Goal: Information Seeking & Learning: Find specific fact

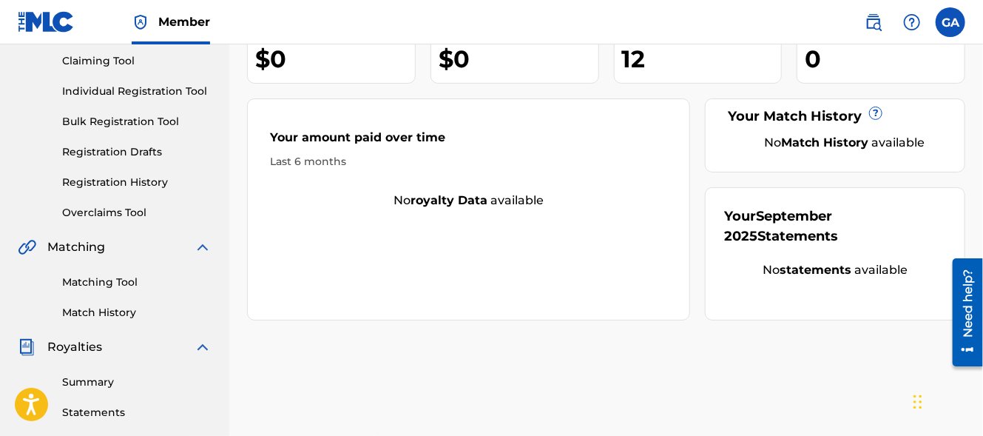
scroll to position [158, 0]
click at [118, 280] on link "Matching Tool" at bounding box center [136, 282] width 149 height 16
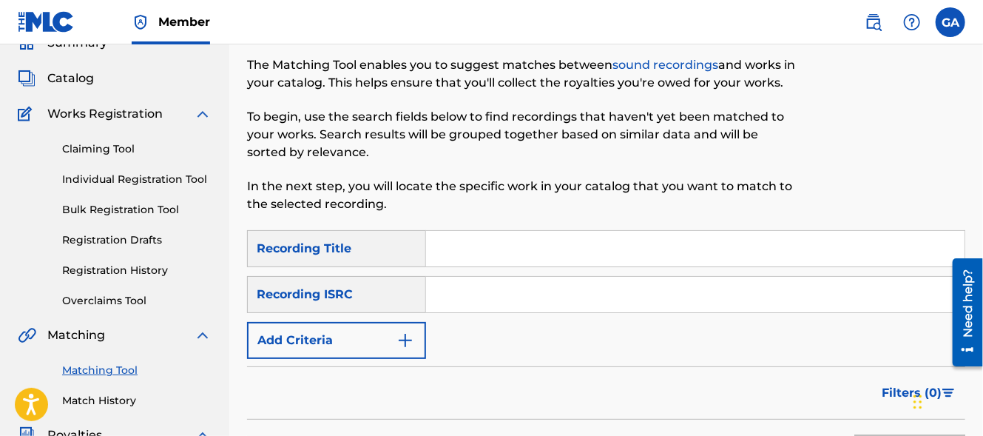
scroll to position [69, 0]
click at [473, 252] on input "Search Form" at bounding box center [695, 249] width 539 height 36
type input "I'm Tired of Playing Santa Claus To You"
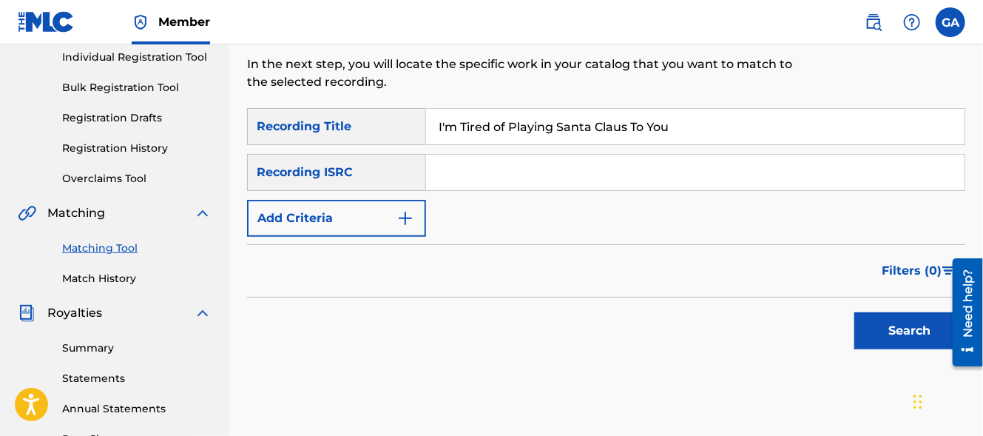
scroll to position [189, 0]
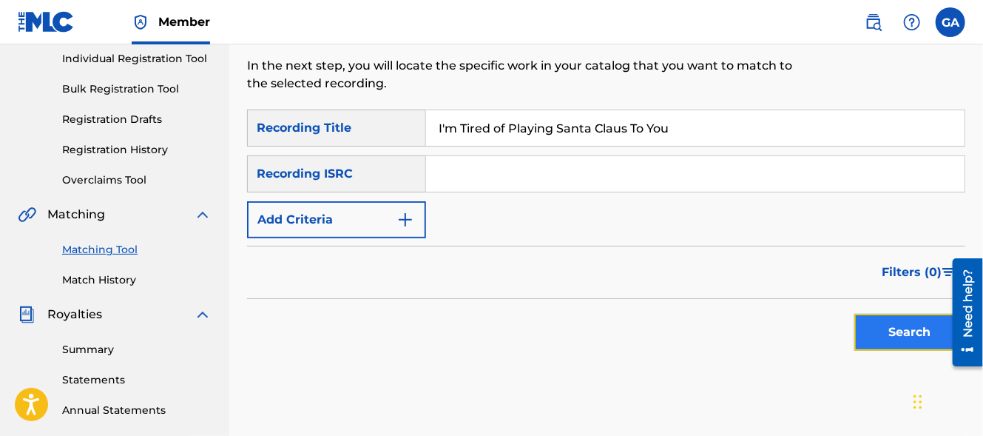
click at [873, 332] on button "Search" at bounding box center [909, 332] width 111 height 37
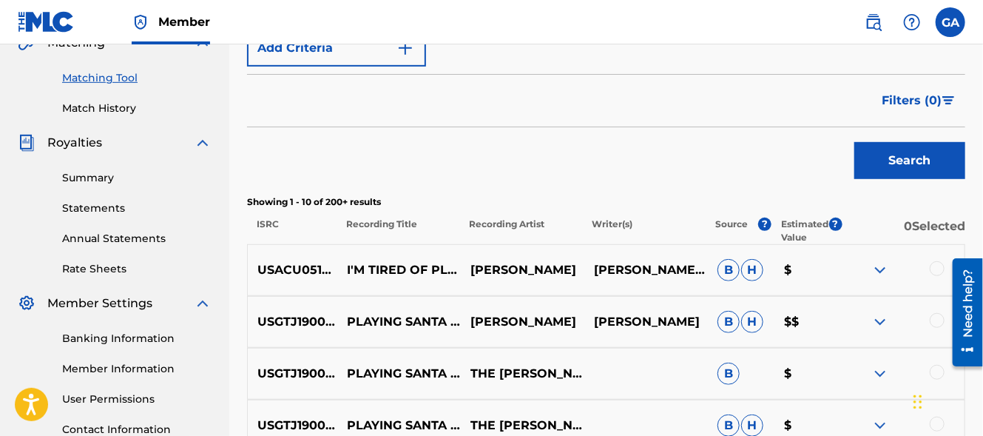
scroll to position [362, 0]
click at [879, 269] on img at bounding box center [880, 269] width 18 height 18
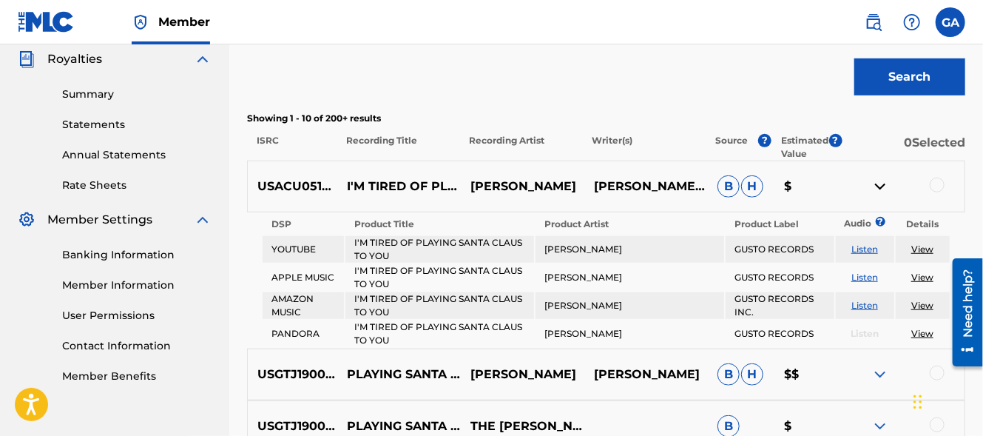
scroll to position [449, 0]
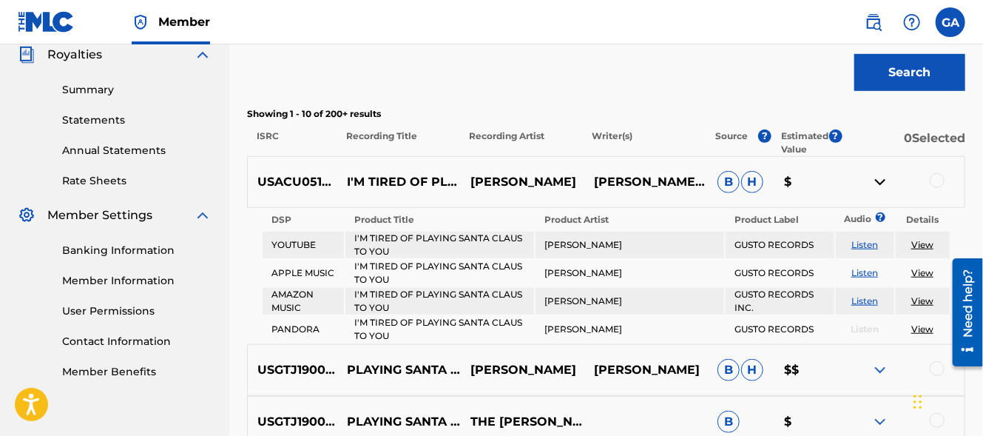
click at [823, 171] on div "USACU0518238 I'M TIRED OF PLAYING SANTA CLAUS TO YOU [PERSON_NAME] [PERSON_NAME…" at bounding box center [606, 182] width 718 height 52
click at [879, 183] on img at bounding box center [880, 182] width 18 height 18
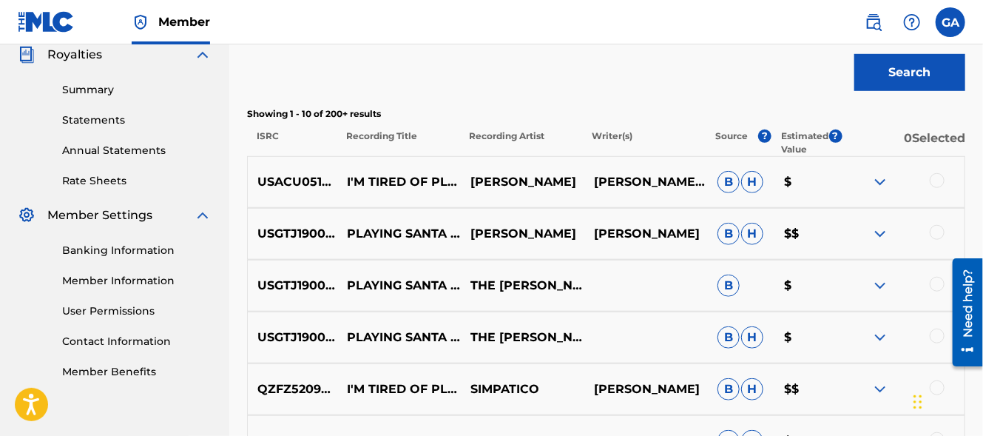
click at [880, 178] on img at bounding box center [880, 182] width 18 height 18
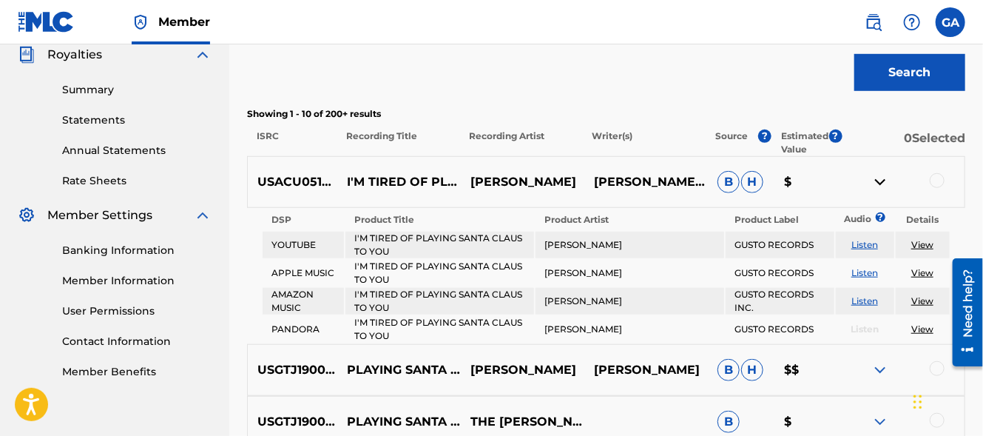
click at [866, 246] on link "Listen" at bounding box center [864, 244] width 27 height 11
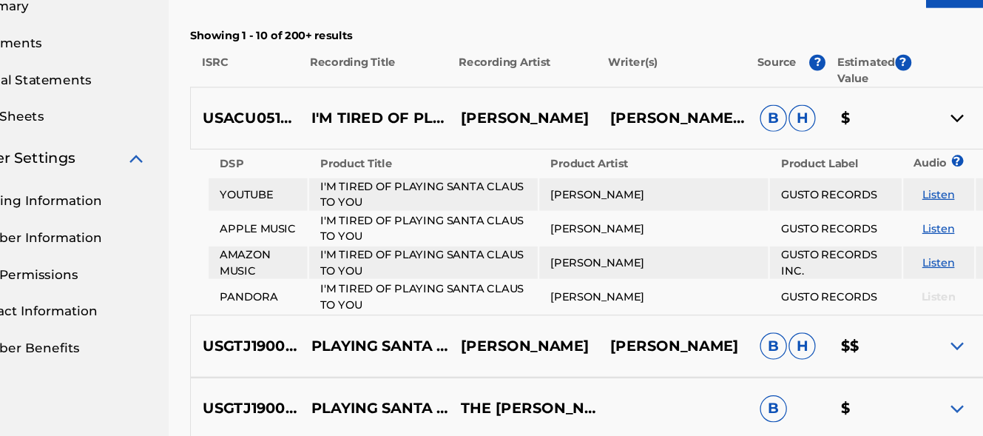
scroll to position [485, 0]
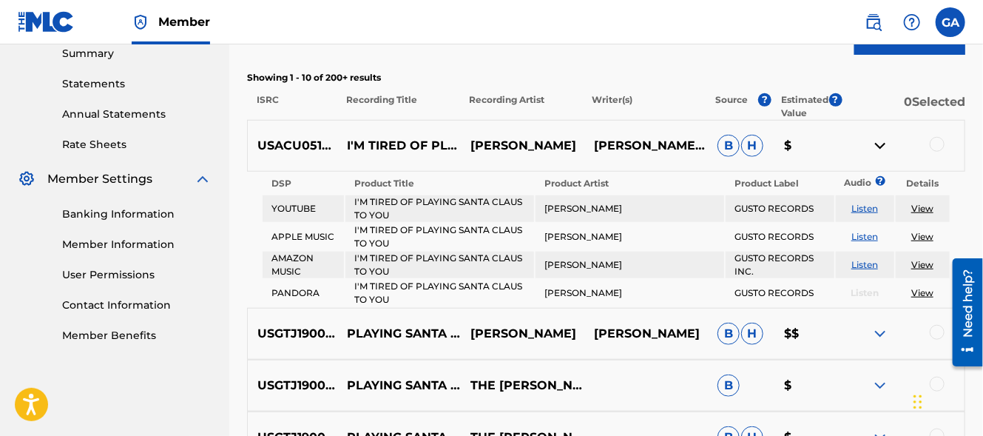
click at [794, 149] on p "$" at bounding box center [808, 146] width 67 height 18
click at [786, 147] on p "$" at bounding box center [808, 146] width 67 height 18
click at [816, 109] on p "Estimated Value" at bounding box center [805, 106] width 47 height 27
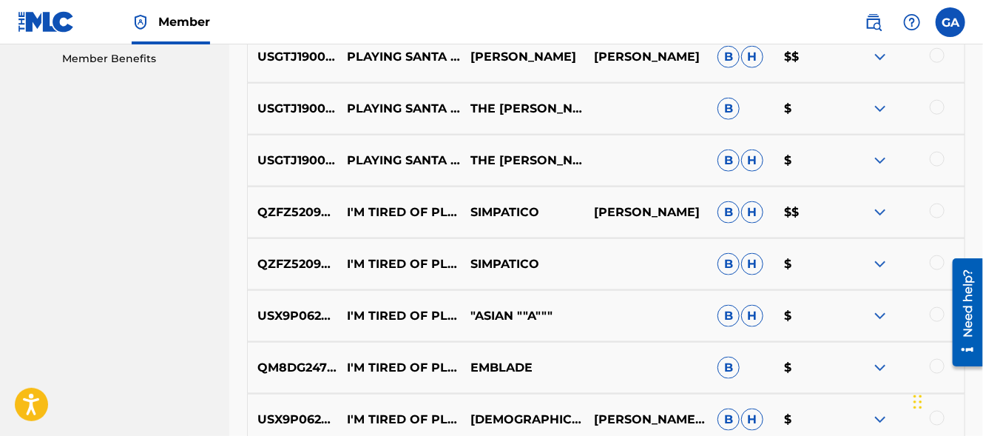
scroll to position [764, 0]
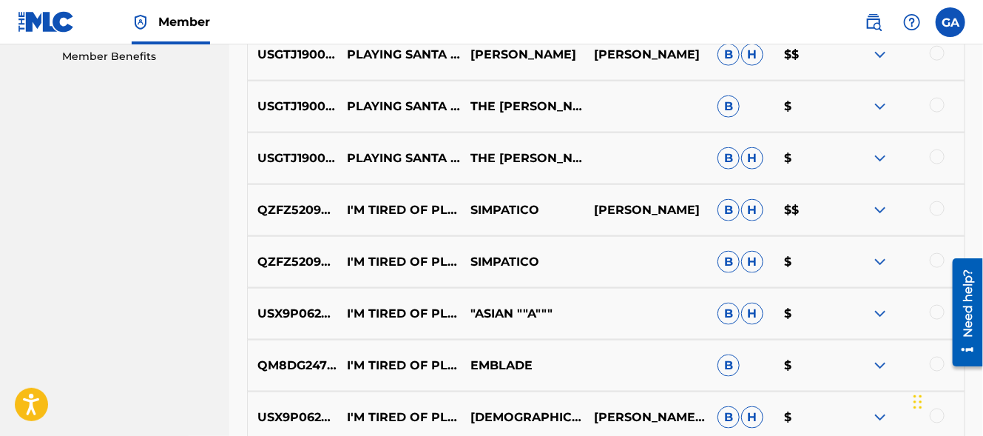
scroll to position [158, 0]
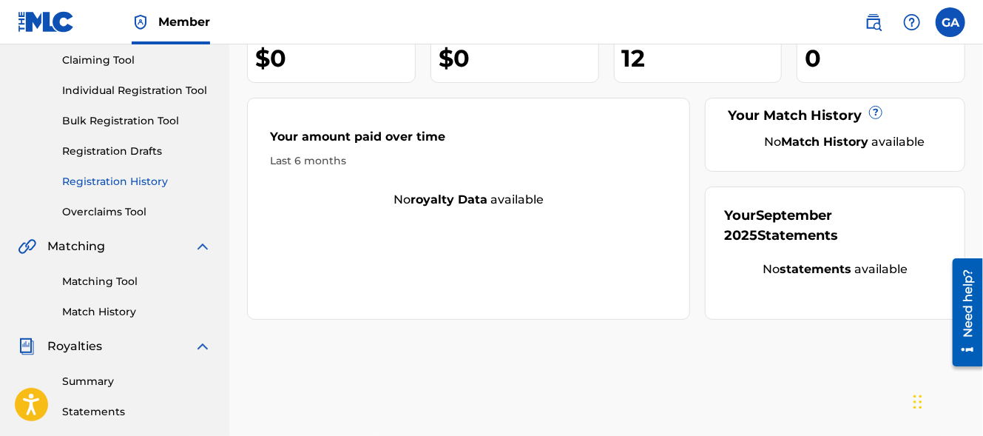
click at [118, 179] on link "Registration History" at bounding box center [136, 182] width 149 height 16
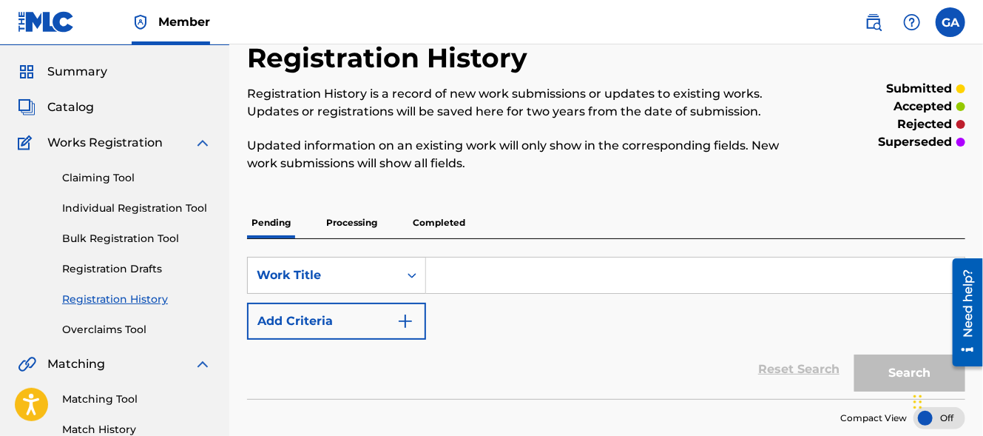
scroll to position [34, 0]
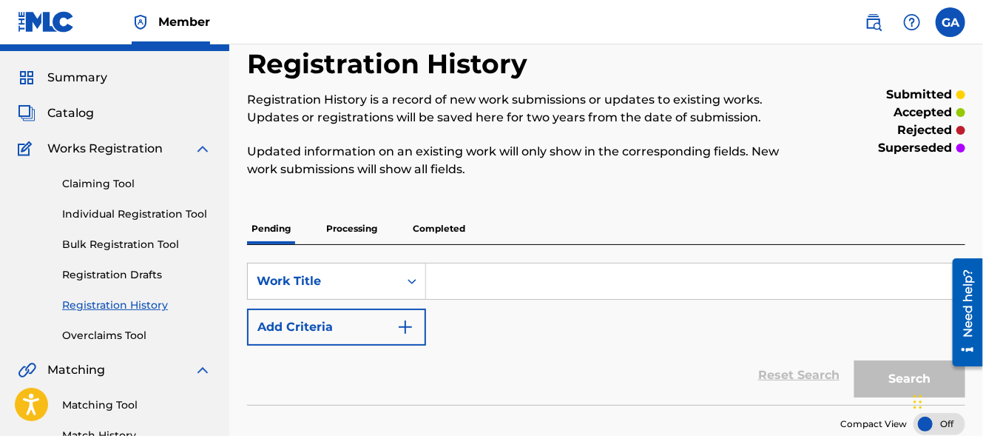
click at [927, 105] on p "accepted" at bounding box center [923, 113] width 58 height 18
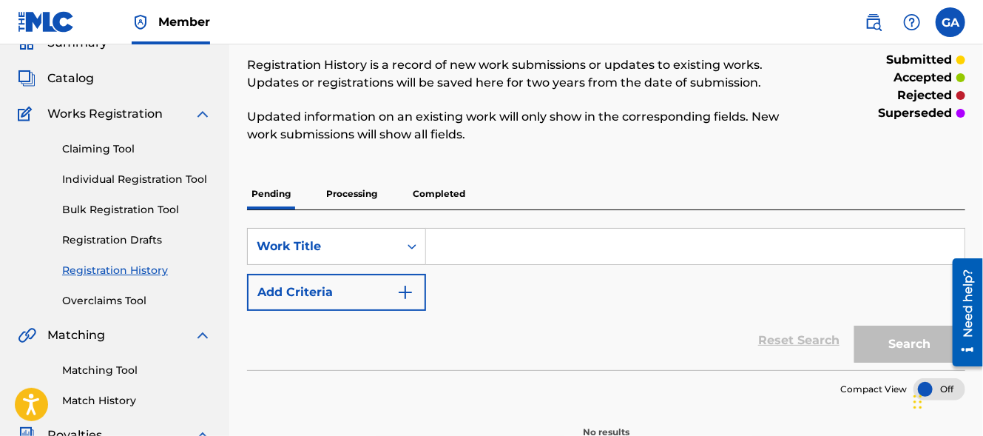
scroll to position [70, 0]
click at [357, 191] on p "Processing" at bounding box center [352, 193] width 60 height 31
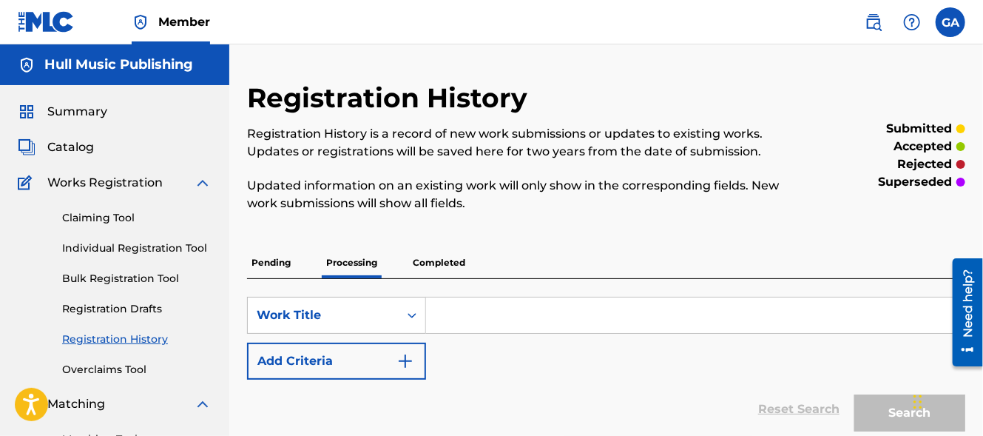
click at [439, 267] on p "Completed" at bounding box center [438, 262] width 61 height 31
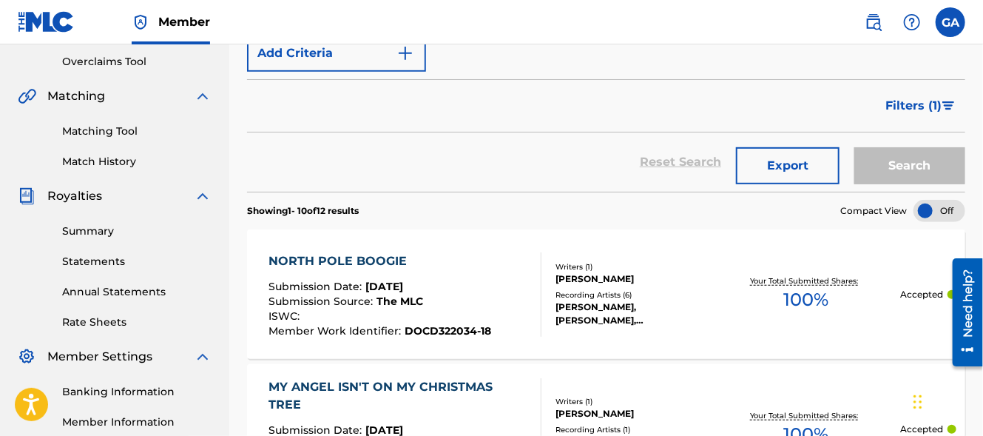
scroll to position [249, 0]
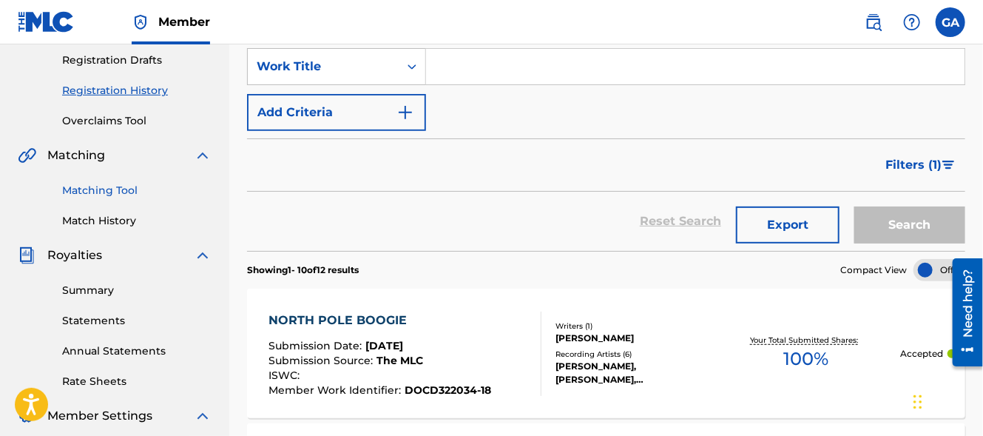
click at [108, 190] on link "Matching Tool" at bounding box center [136, 191] width 149 height 16
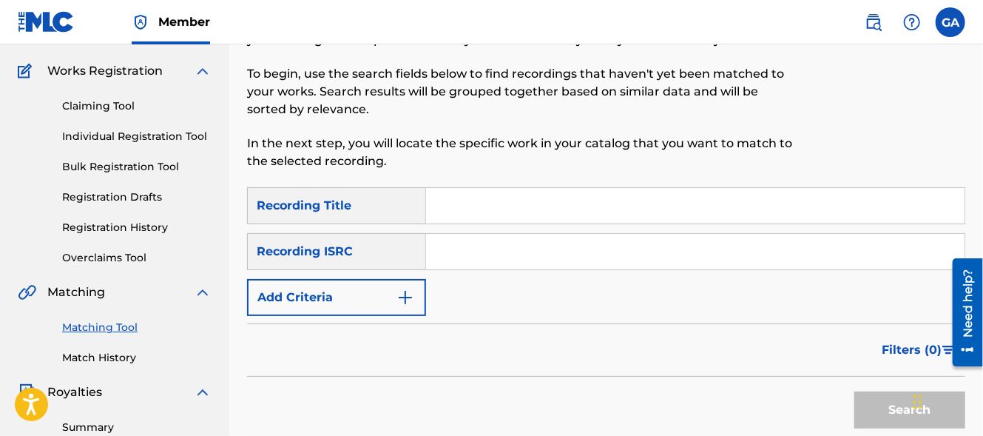
scroll to position [111, 0]
click at [506, 210] on input "Search Form" at bounding box center [695, 207] width 539 height 36
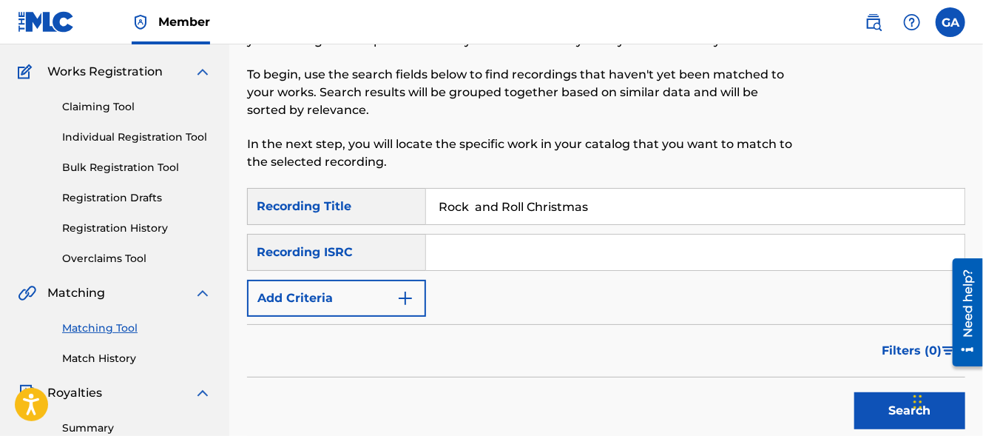
scroll to position [232, 0]
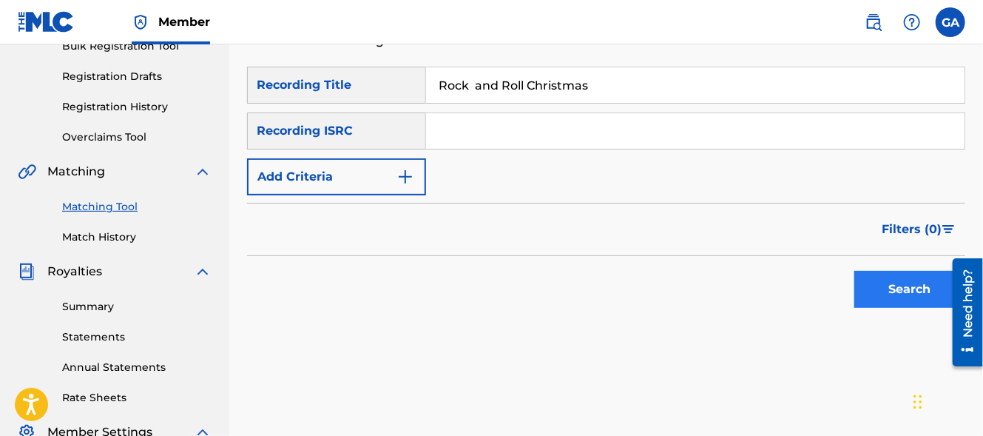
type input "Rock and Roll Christmas"
click at [874, 286] on button "Search" at bounding box center [909, 289] width 111 height 37
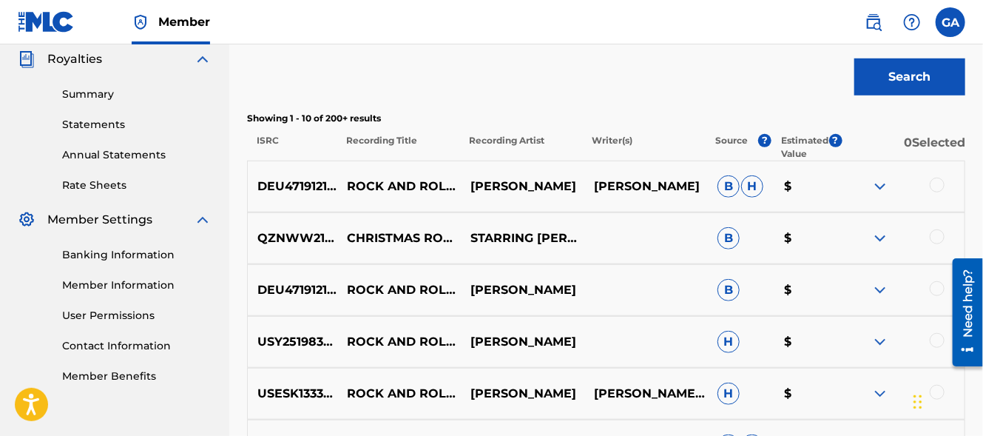
scroll to position [443, 0]
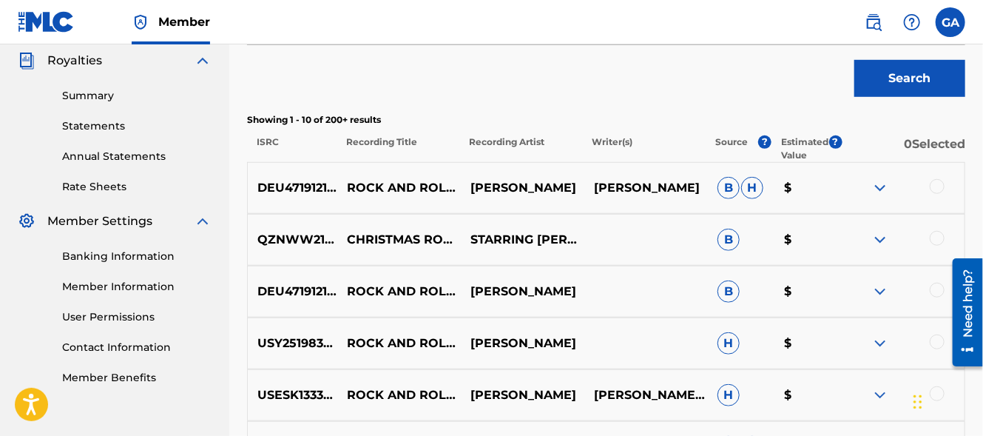
click at [879, 191] on img at bounding box center [880, 188] width 18 height 18
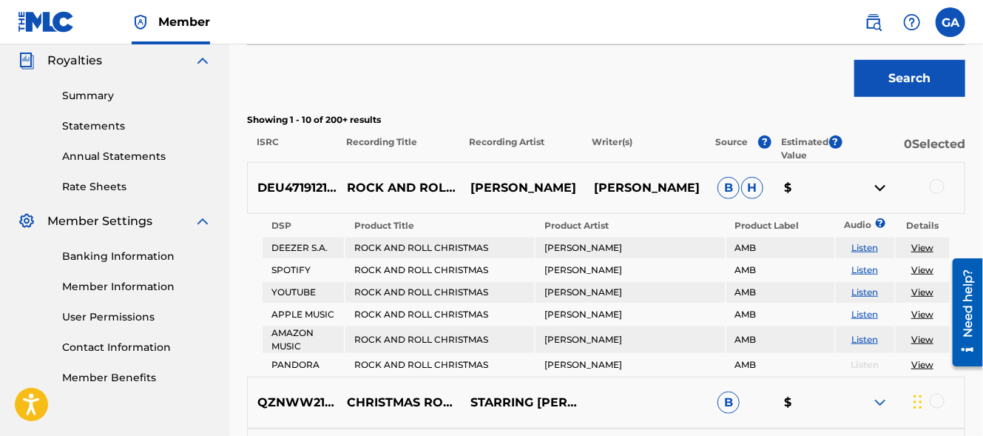
click at [867, 249] on link "Listen" at bounding box center [864, 247] width 27 height 11
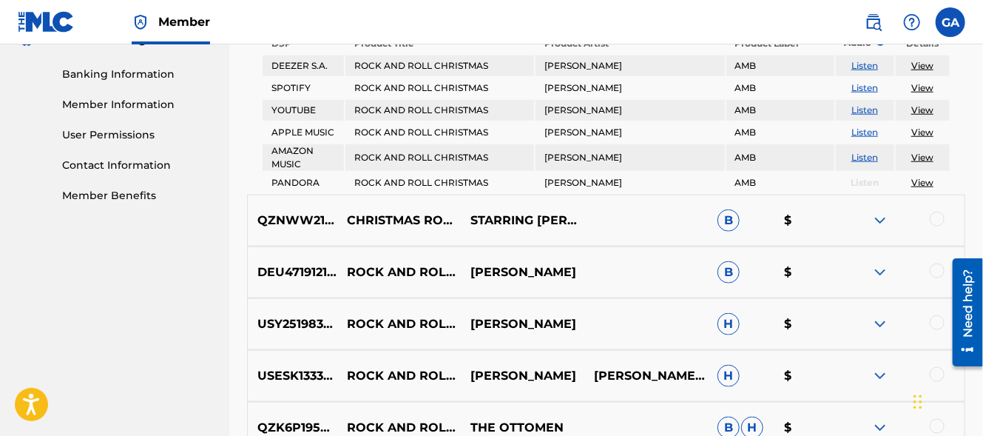
scroll to position [627, 0]
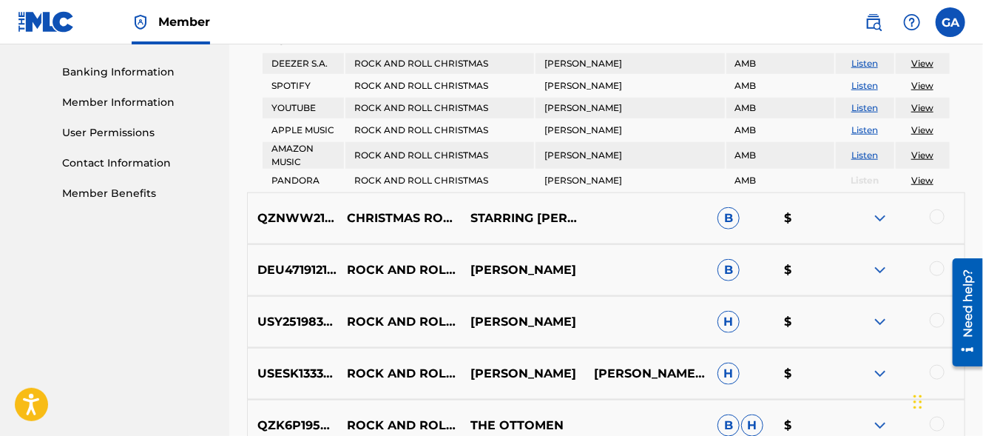
click at [876, 320] on img at bounding box center [880, 322] width 18 height 18
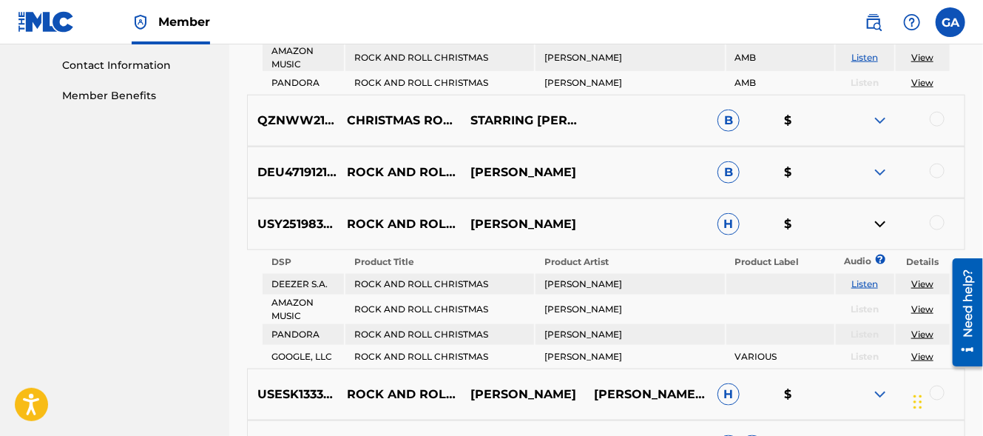
scroll to position [730, 0]
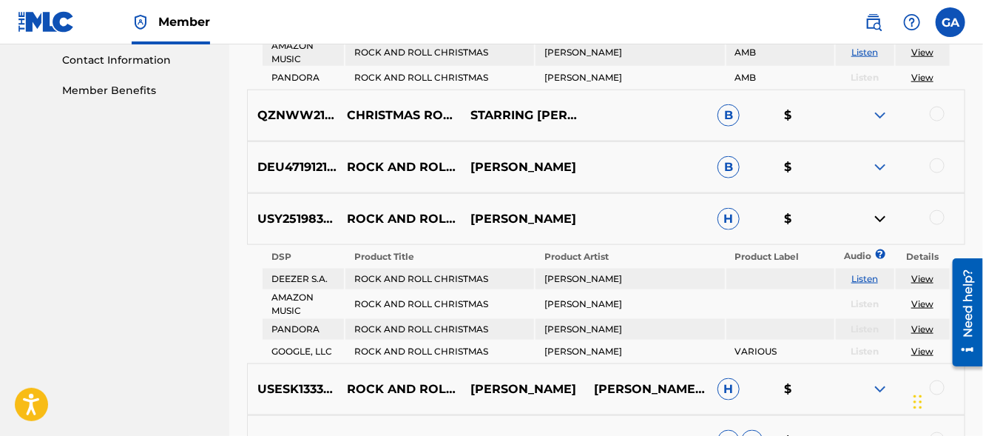
click at [862, 273] on link "Listen" at bounding box center [864, 278] width 27 height 11
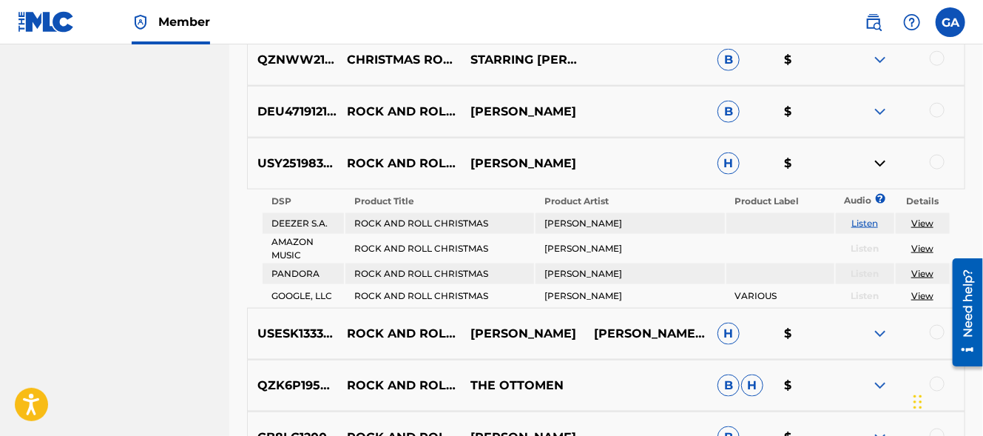
scroll to position [784, 0]
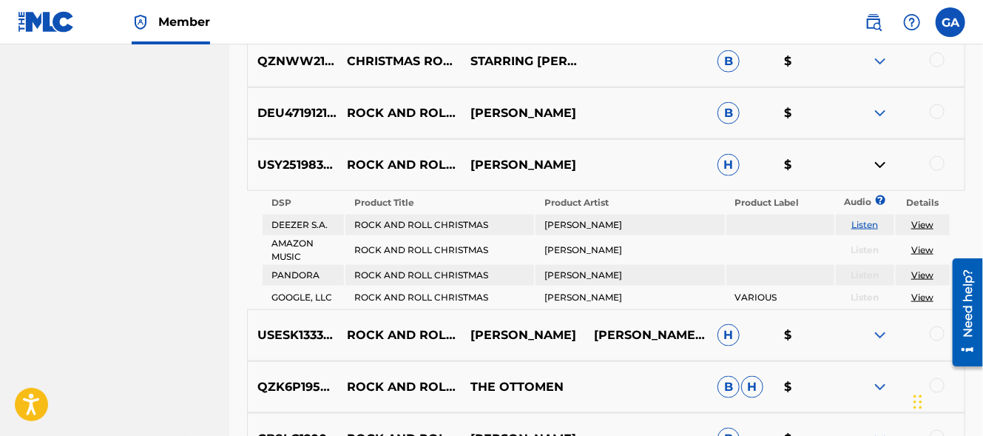
click at [923, 246] on link "View" at bounding box center [922, 249] width 22 height 11
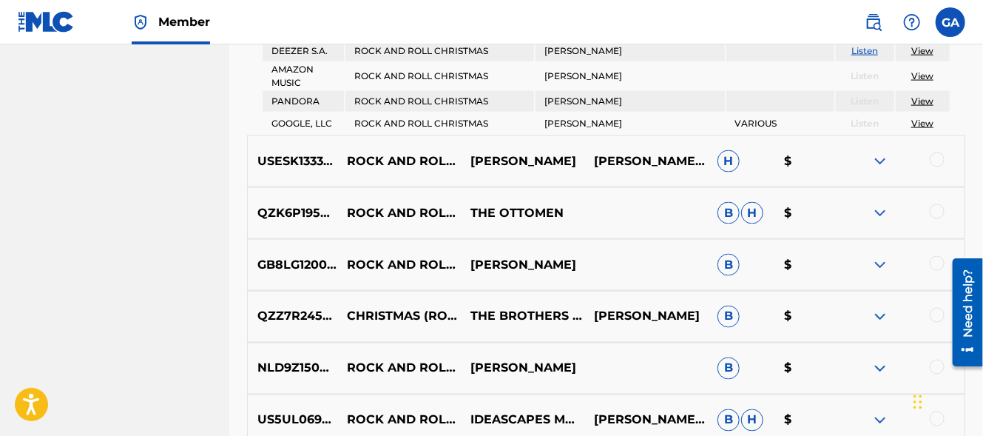
scroll to position [1014, 0]
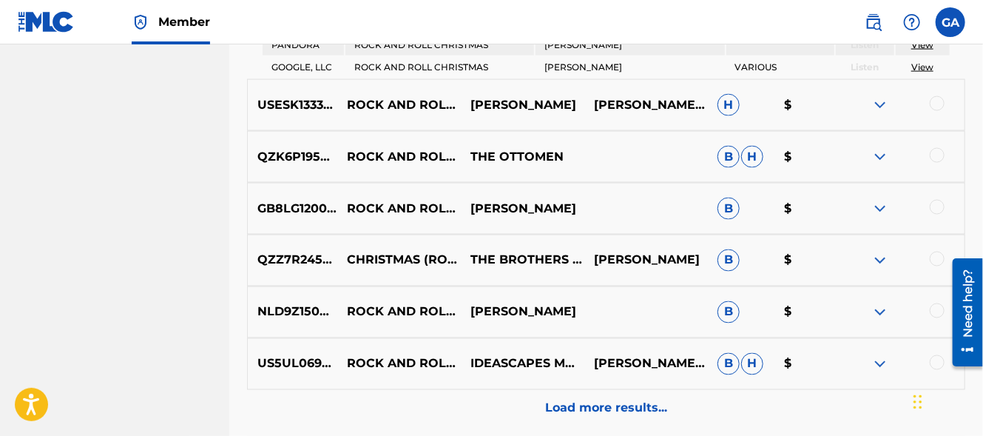
click at [884, 205] on img at bounding box center [880, 209] width 18 height 18
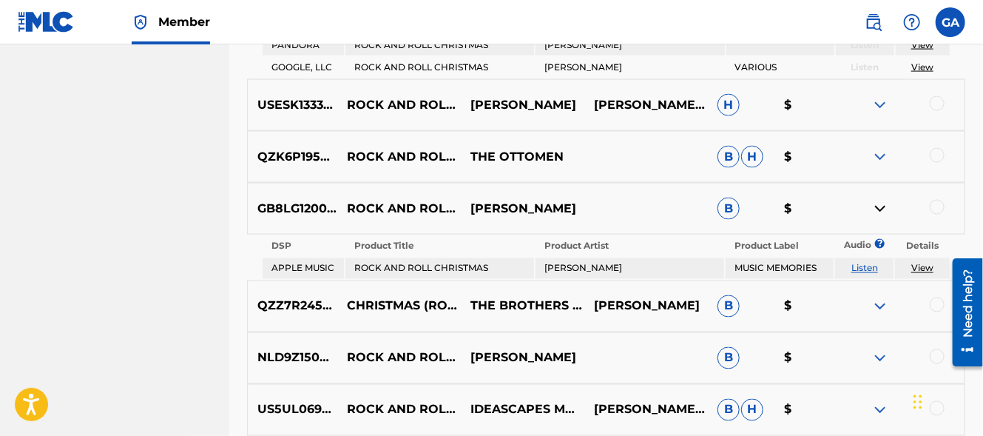
click at [861, 263] on link "Listen" at bounding box center [864, 268] width 27 height 11
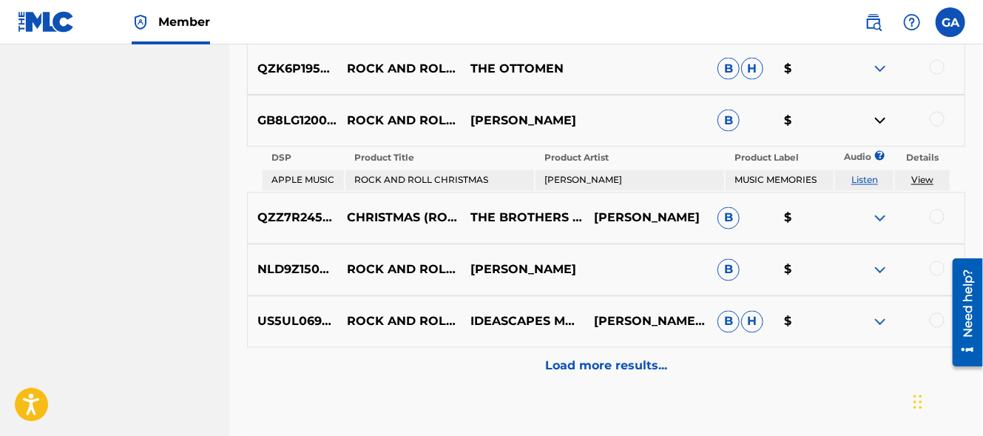
scroll to position [1122, 0]
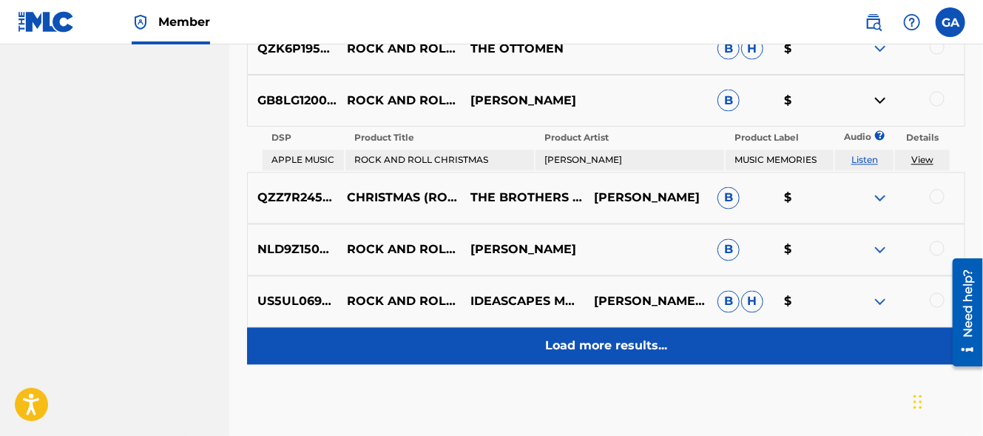
click at [610, 337] on p "Load more results..." at bounding box center [606, 346] width 122 height 18
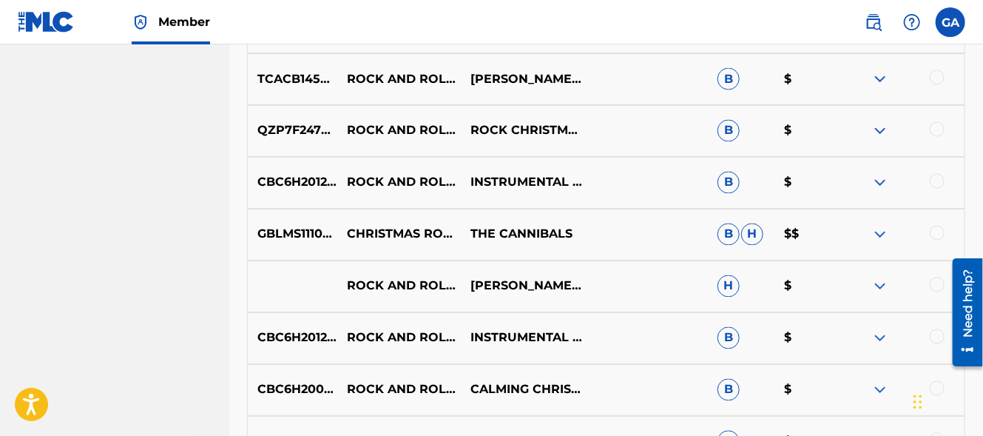
scroll to position [1175, 0]
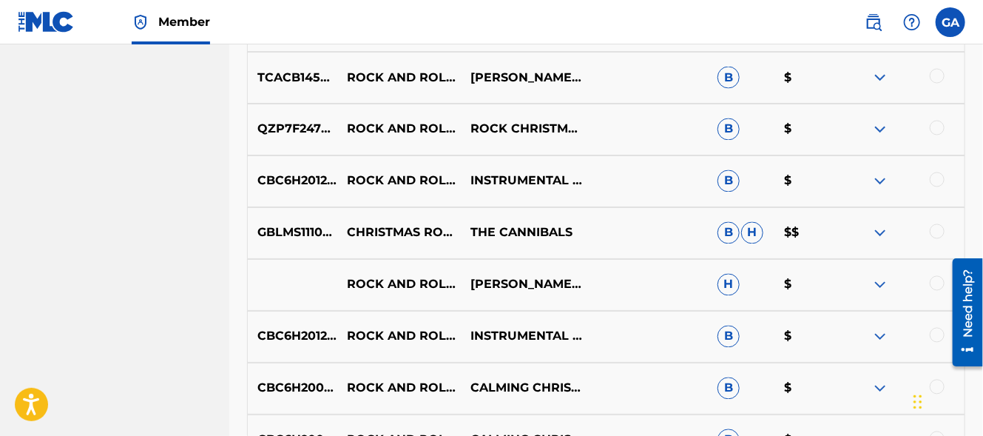
click at [879, 284] on img at bounding box center [880, 285] width 18 height 18
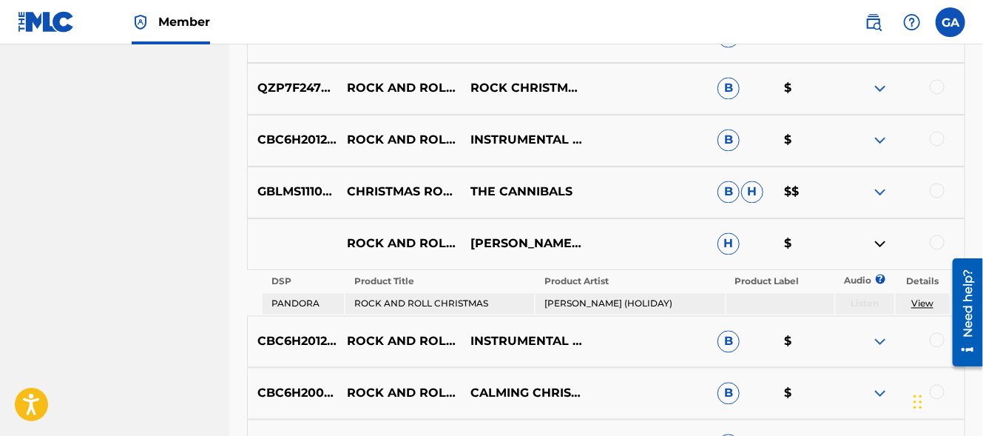
scroll to position [1224, 0]
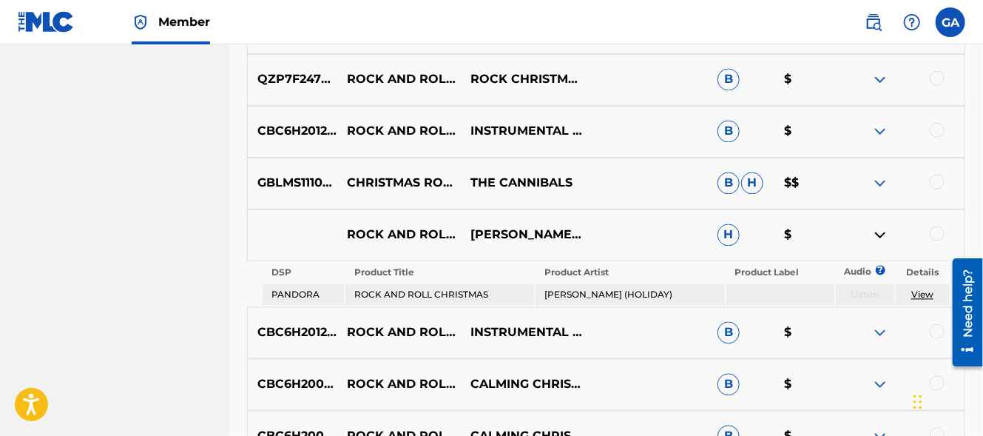
click at [922, 292] on link "View" at bounding box center [922, 294] width 22 height 11
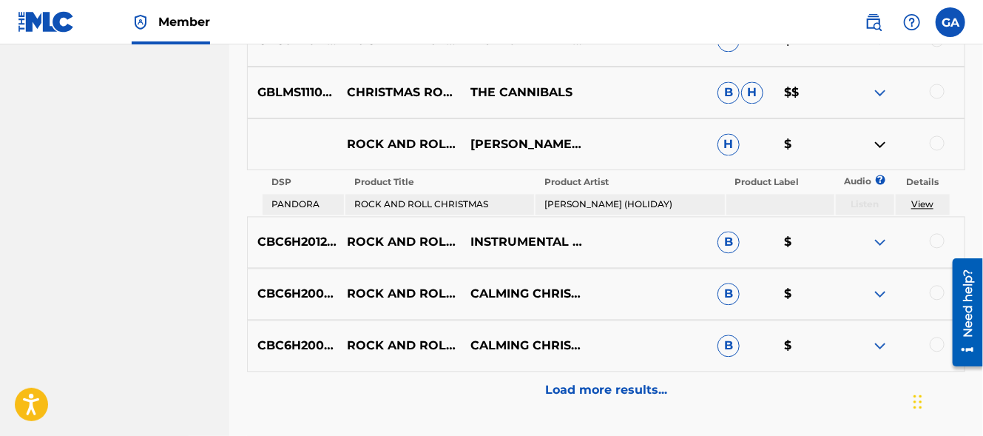
scroll to position [1323, 0]
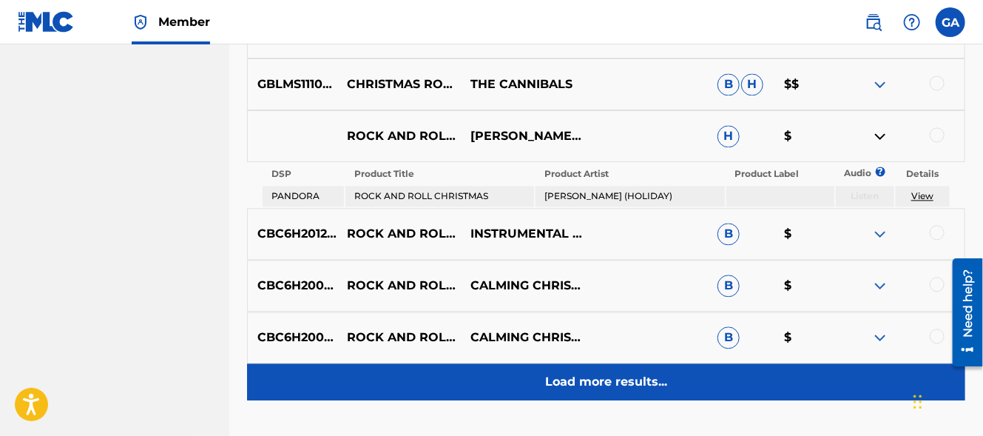
click at [692, 380] on div "Load more results..." at bounding box center [606, 381] width 718 height 37
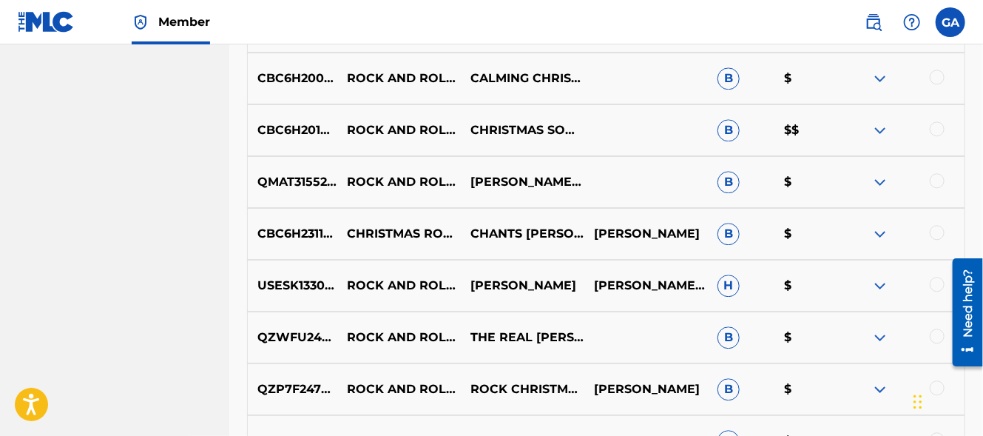
scroll to position [1539, 0]
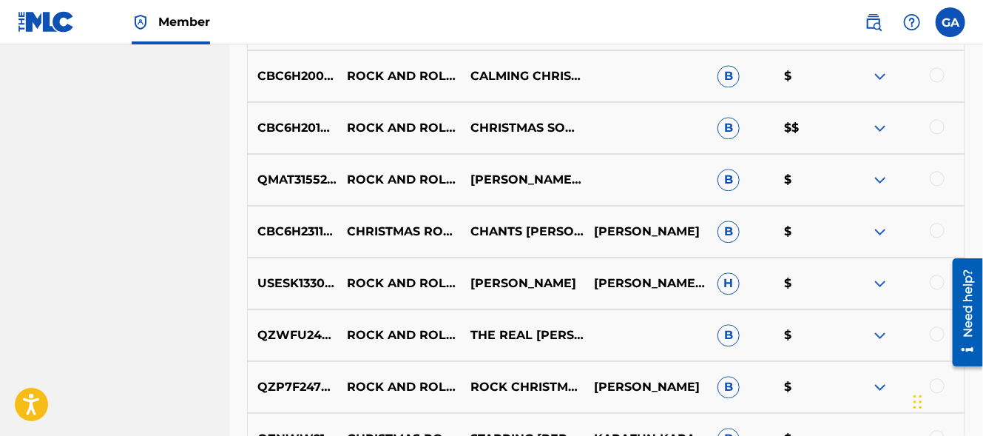
click at [880, 286] on img at bounding box center [880, 283] width 18 height 18
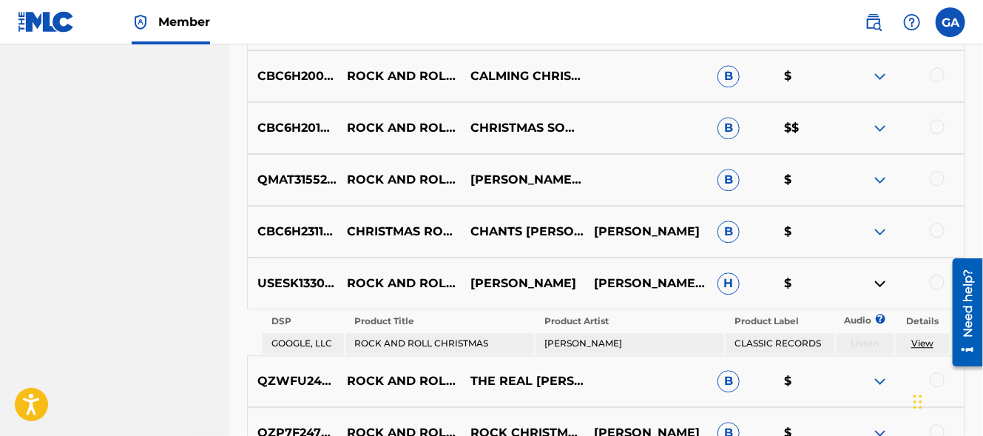
click at [923, 340] on link "View" at bounding box center [922, 342] width 22 height 11
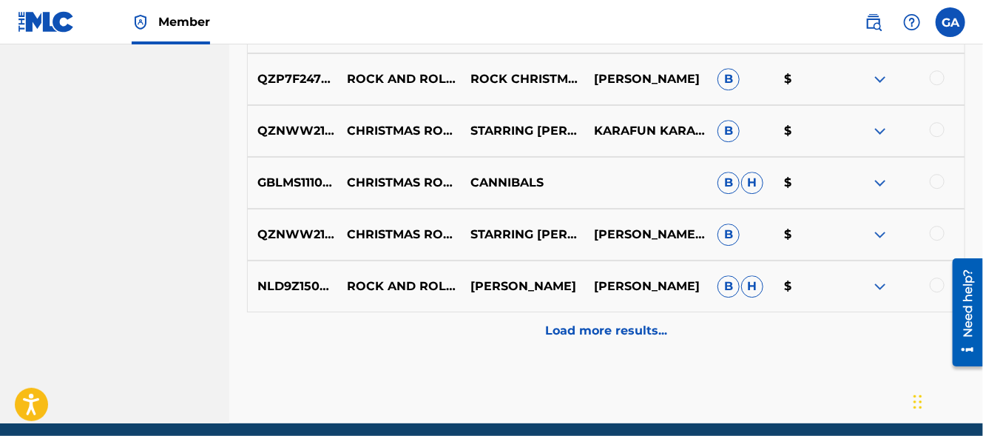
scroll to position [1895, 0]
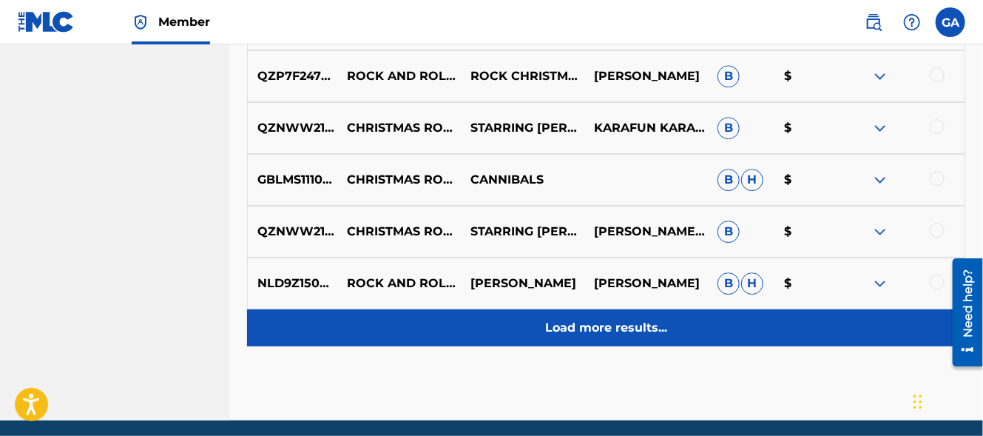
click at [608, 323] on p "Load more results..." at bounding box center [606, 328] width 122 height 18
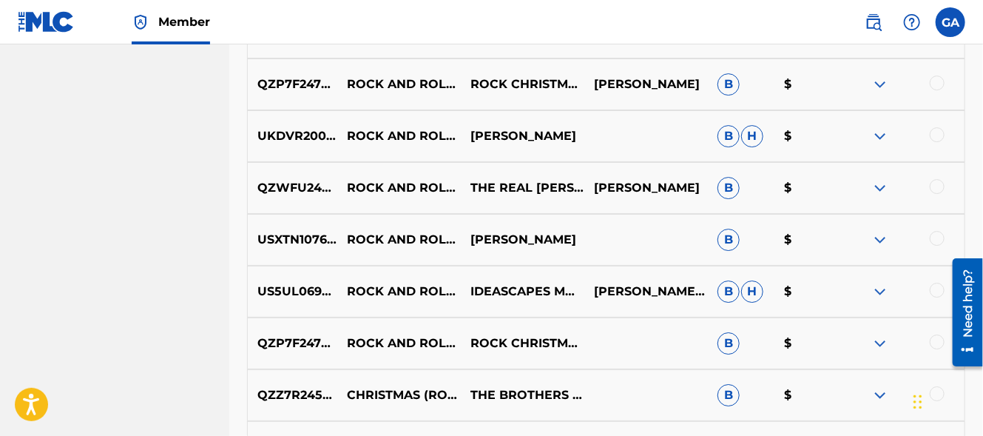
scroll to position [2157, 0]
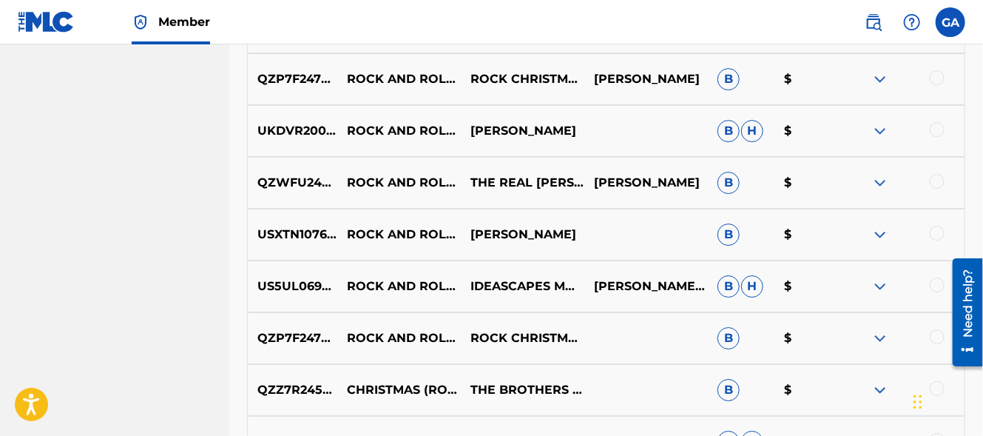
click at [879, 233] on img at bounding box center [880, 235] width 18 height 18
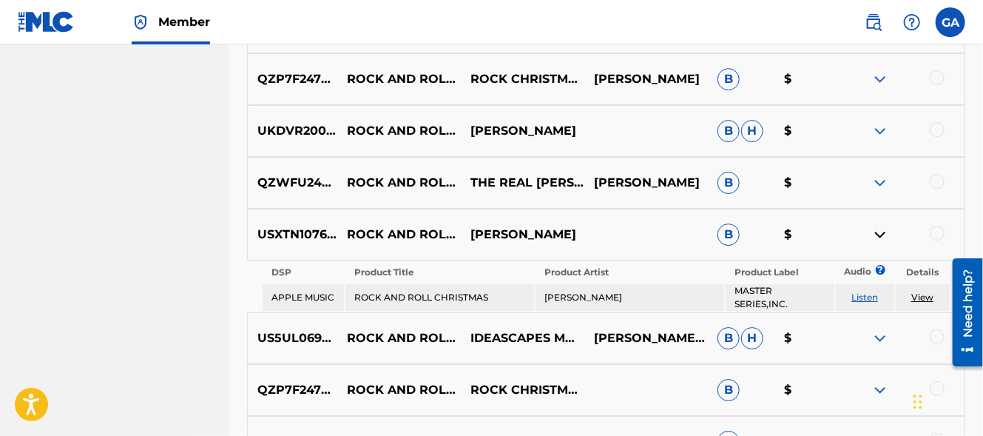
click at [866, 297] on link "Listen" at bounding box center [864, 296] width 27 height 11
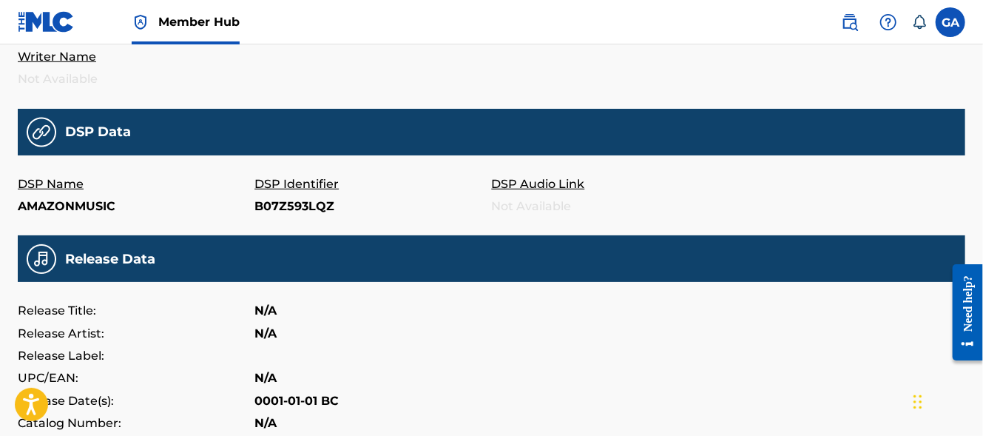
scroll to position [416, 0]
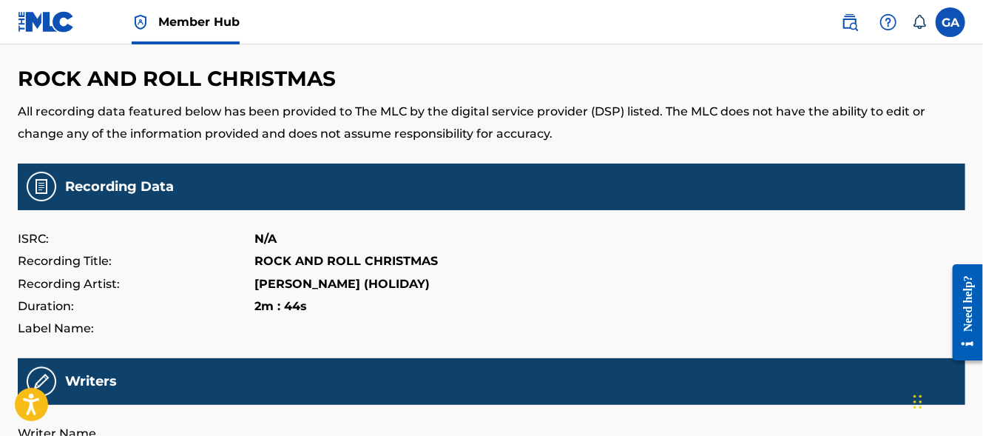
scroll to position [41, 0]
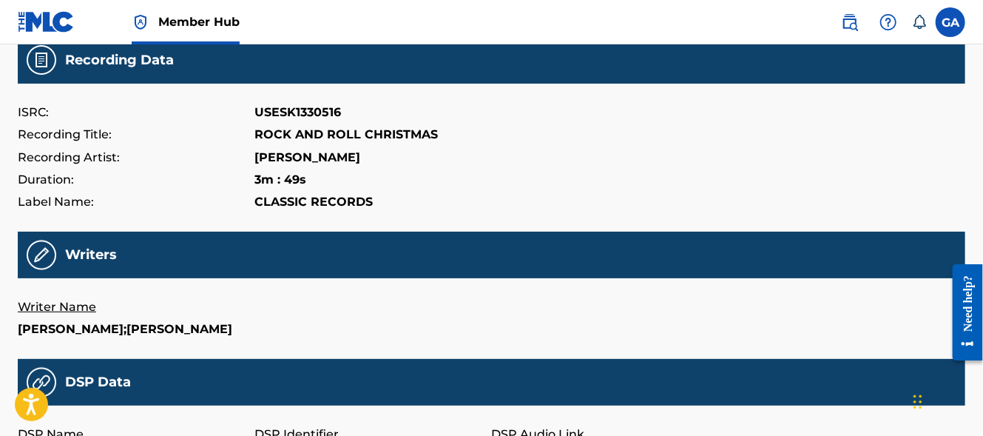
scroll to position [170, 0]
